Goal: Transaction & Acquisition: Subscribe to service/newsletter

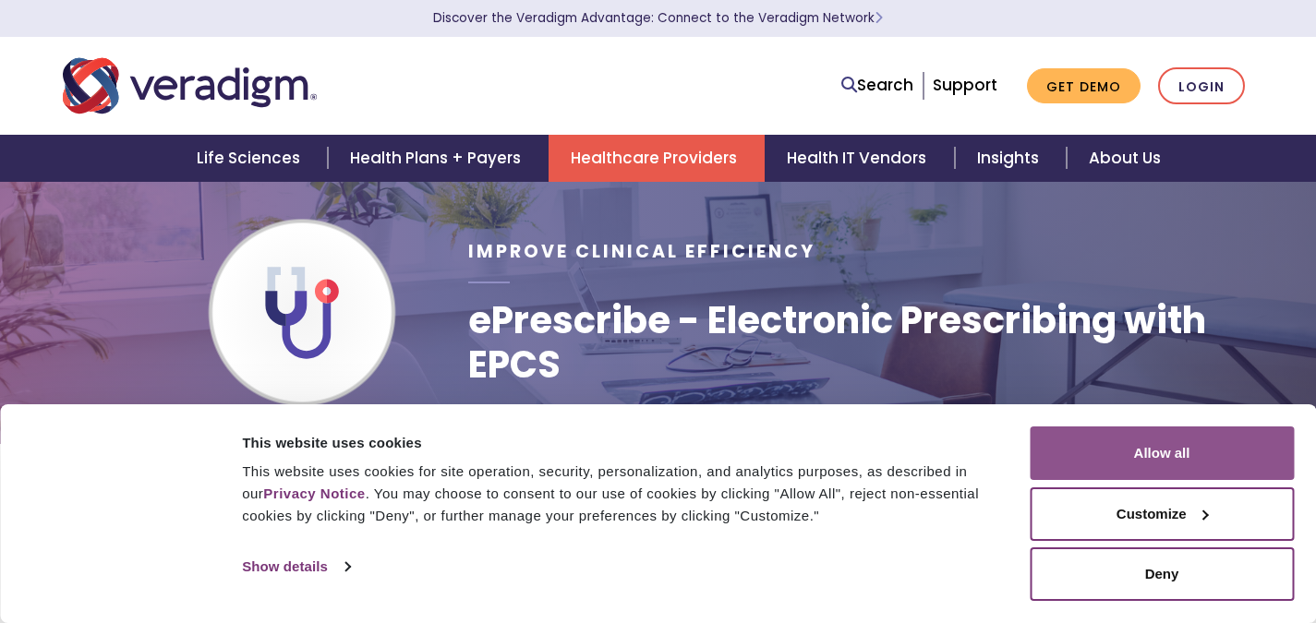
click at [1166, 441] on button "Allow all" at bounding box center [1162, 454] width 264 height 54
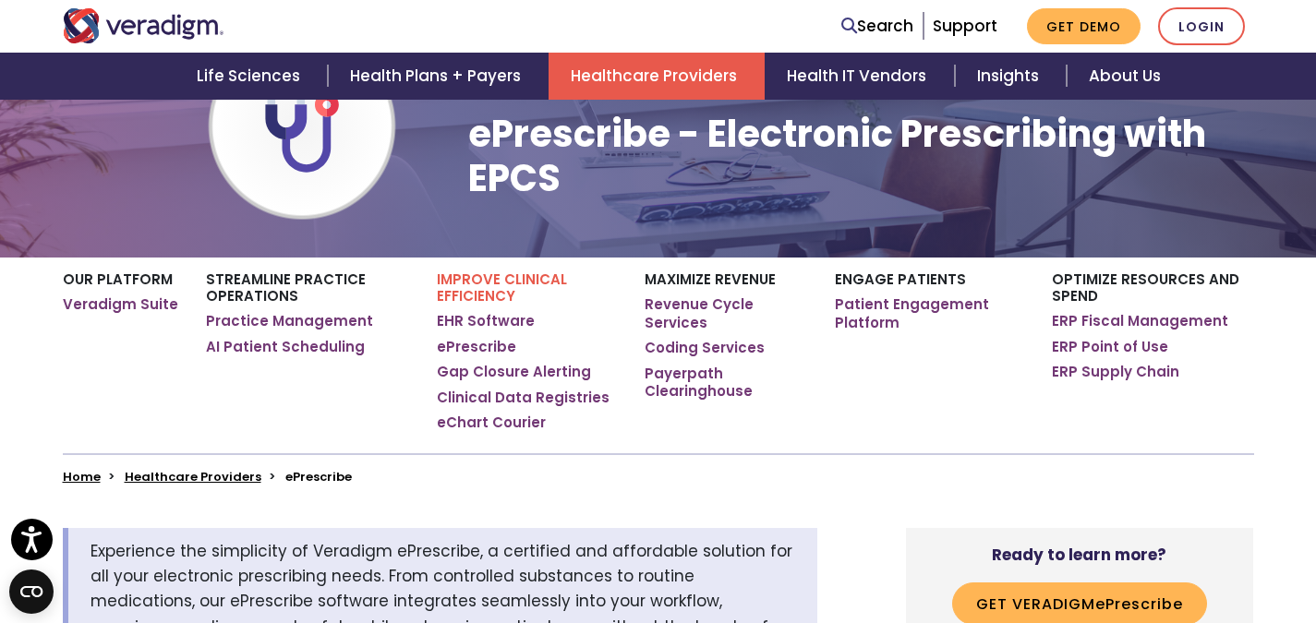
scroll to position [240, 0]
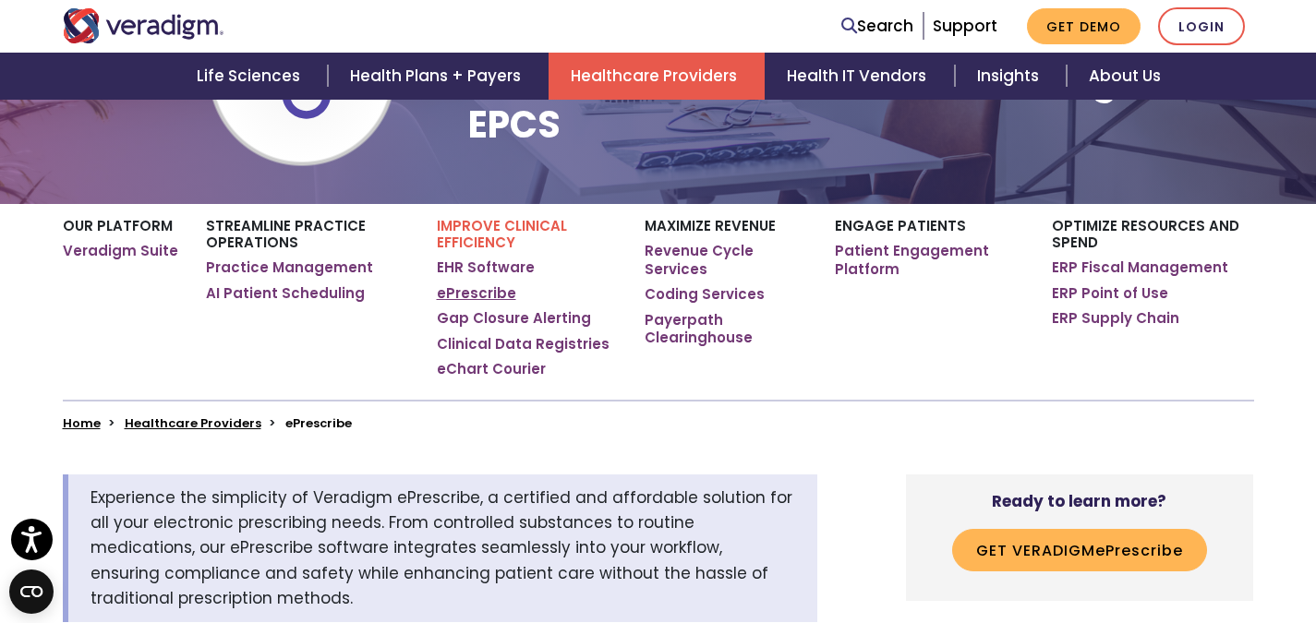
click at [476, 291] on link "ePrescribe" at bounding box center [476, 293] width 79 height 18
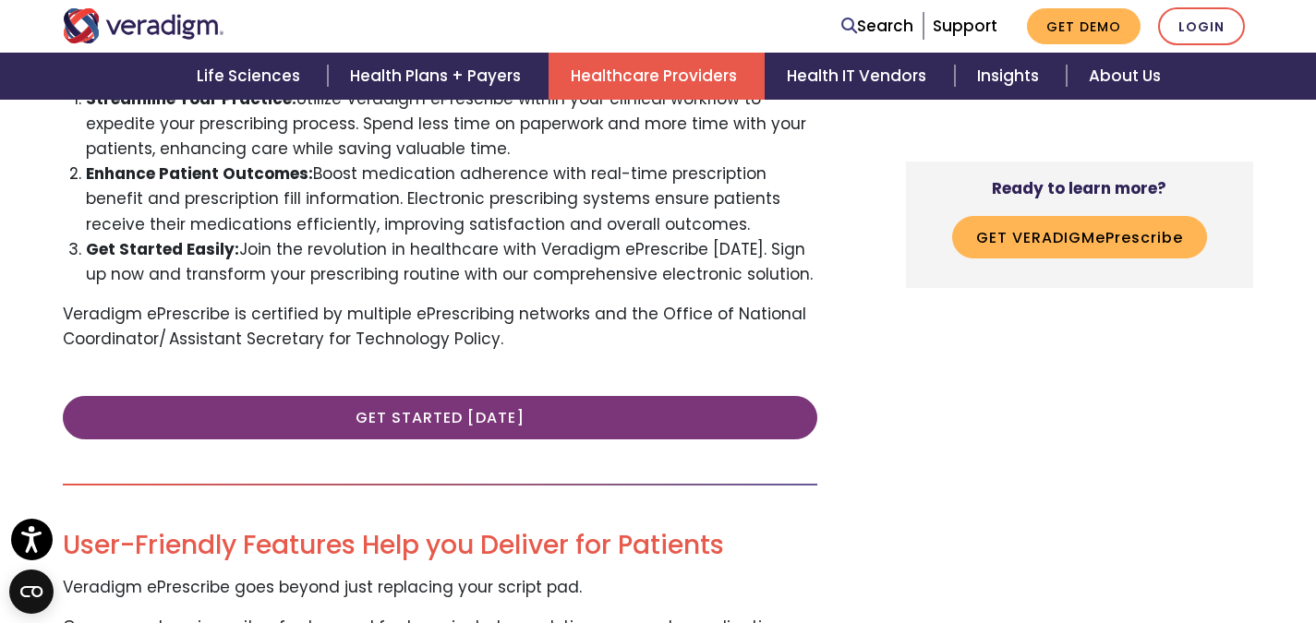
scroll to position [941, 0]
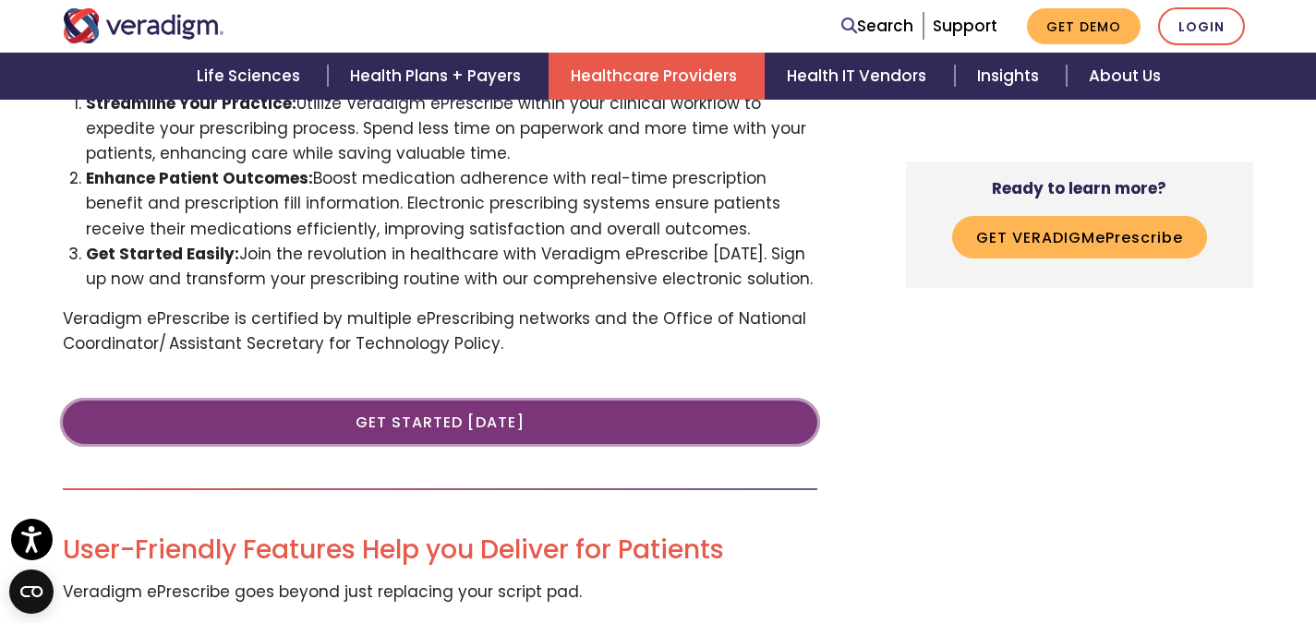
click at [473, 421] on link "Get Started [DATE]" at bounding box center [440, 422] width 754 height 42
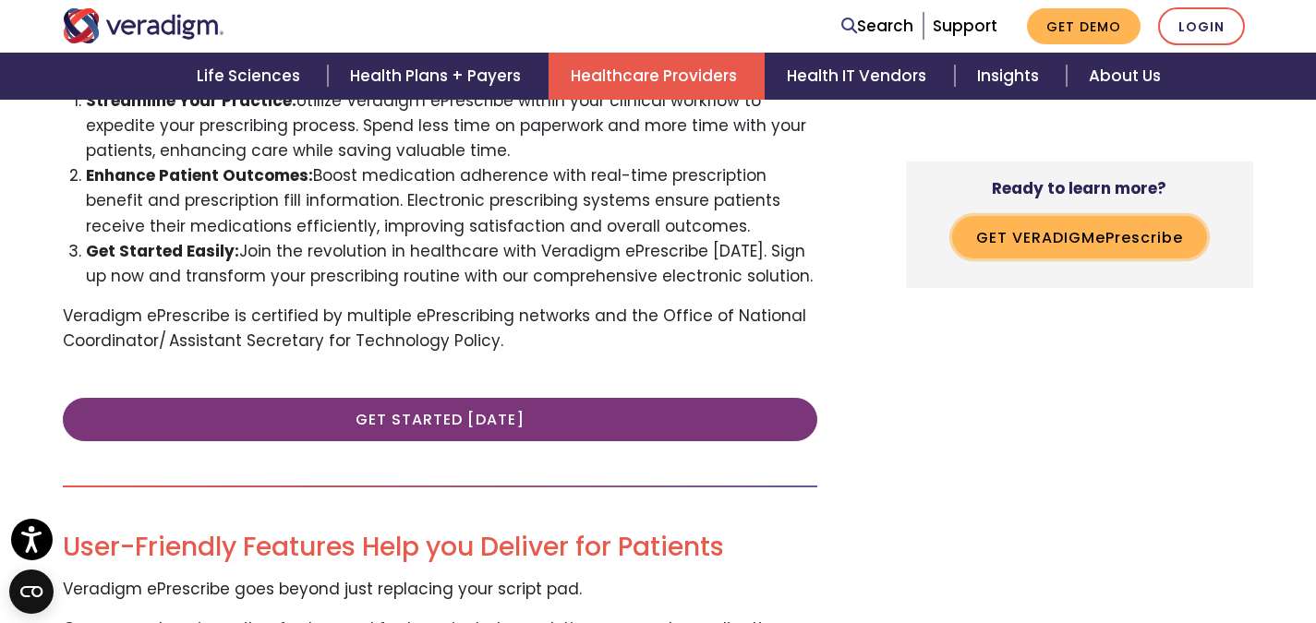
click at [1115, 235] on button "Get Veradigm e P rescribe" at bounding box center [1079, 237] width 255 height 42
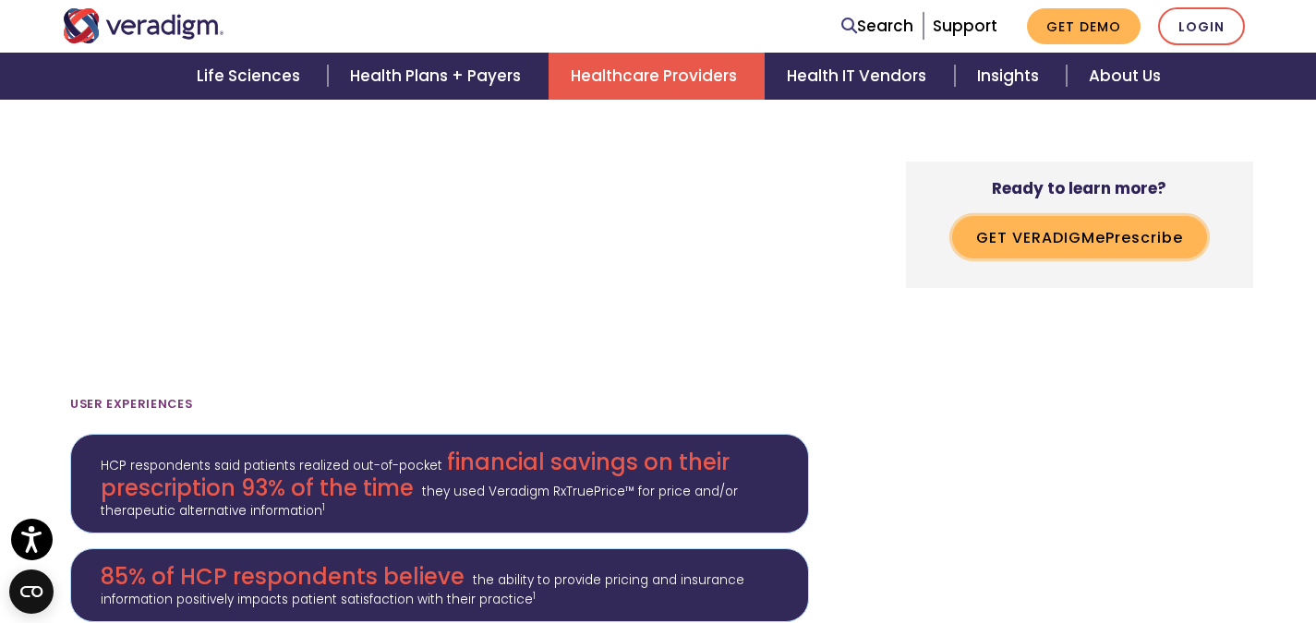
scroll to position [1620, 0]
